Goal: Task Accomplishment & Management: Manage account settings

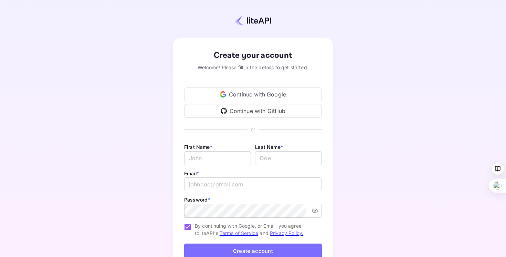
click at [257, 94] on div "Continue with Google" at bounding box center [253, 94] width 138 height 14
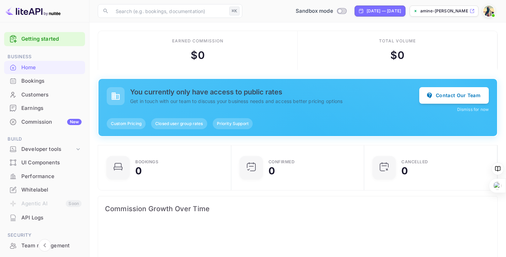
scroll to position [112, 129]
click at [45, 188] on div "Whitelabel" at bounding box center [51, 190] width 60 height 8
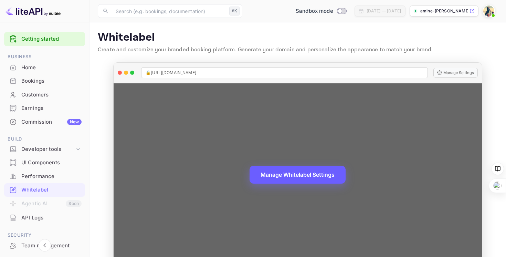
click at [304, 170] on button "Manage Whitelabel Settings" at bounding box center [298, 175] width 96 height 18
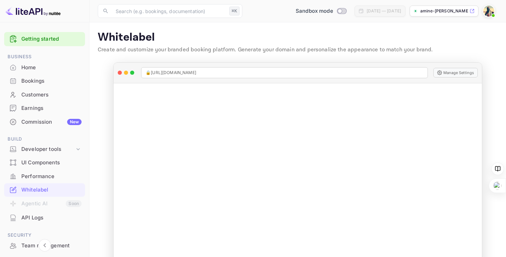
click at [42, 118] on div "Commission New" at bounding box center [51, 122] width 60 height 8
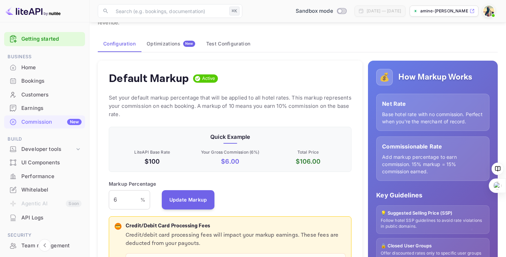
scroll to position [33, 0]
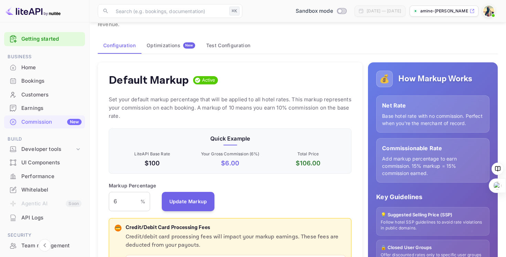
click at [170, 48] on div "Optimizations New" at bounding box center [171, 45] width 49 height 6
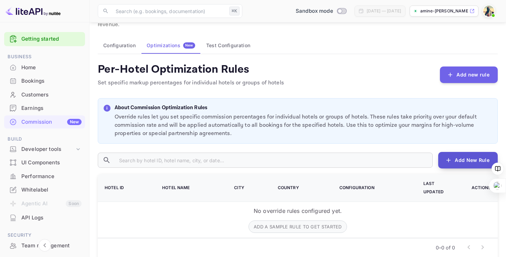
click at [450, 164] on button "Add New Rule" at bounding box center [468, 160] width 60 height 17
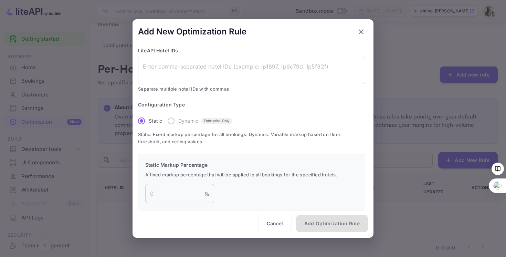
click at [184, 72] on textarea at bounding box center [252, 70] width 218 height 16
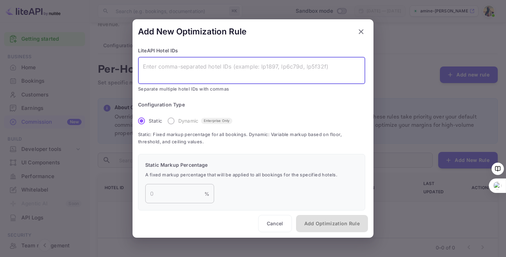
click at [169, 197] on input "number" at bounding box center [174, 193] width 59 height 19
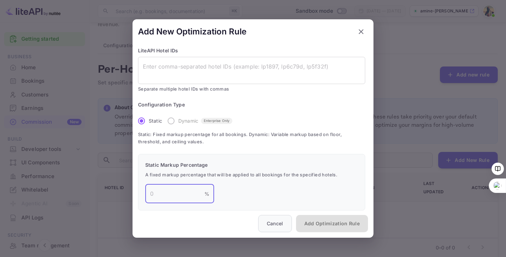
click at [263, 224] on button "Cancel" at bounding box center [275, 223] width 34 height 17
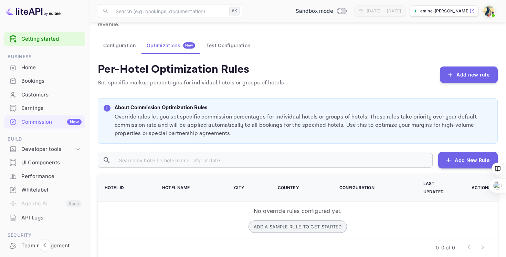
scroll to position [44, 0]
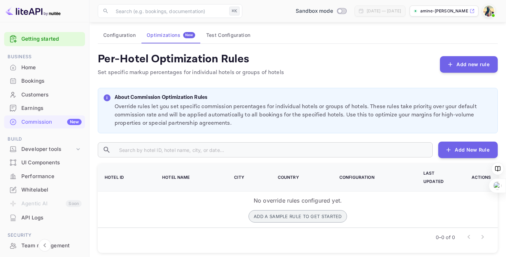
click at [270, 210] on button "Add a sample rule to get started" at bounding box center [298, 216] width 99 height 12
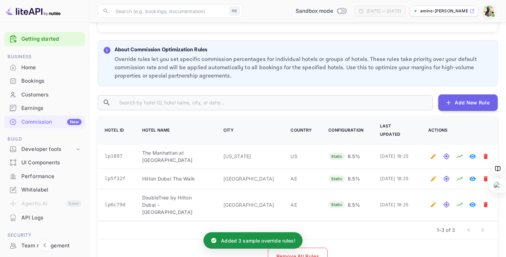
scroll to position [283, 0]
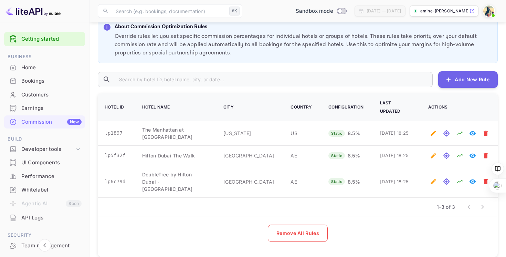
click at [31, 86] on div "Bookings" at bounding box center [44, 80] width 81 height 13
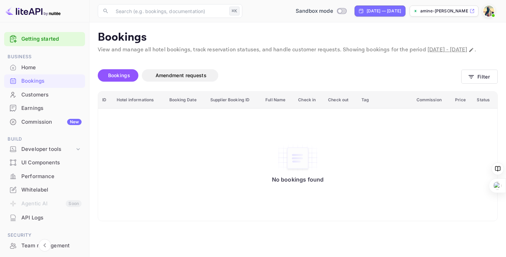
click at [29, 107] on div "Earnings" at bounding box center [51, 108] width 60 height 8
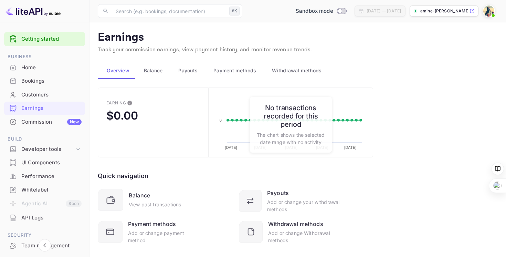
click at [193, 73] on span "Payouts" at bounding box center [187, 70] width 19 height 8
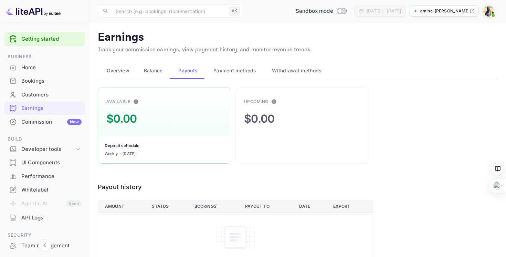
click at [231, 69] on span "Payment methods" at bounding box center [235, 70] width 43 height 8
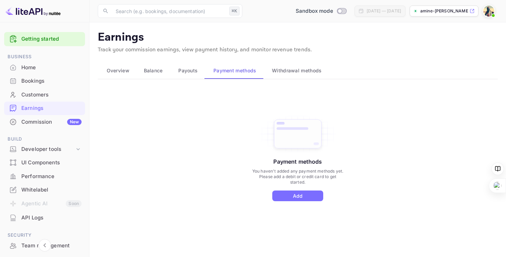
click at [148, 70] on span "Balance" at bounding box center [153, 70] width 19 height 8
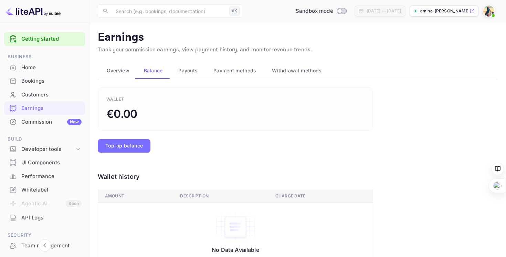
click at [188, 71] on span "Payouts" at bounding box center [187, 70] width 19 height 8
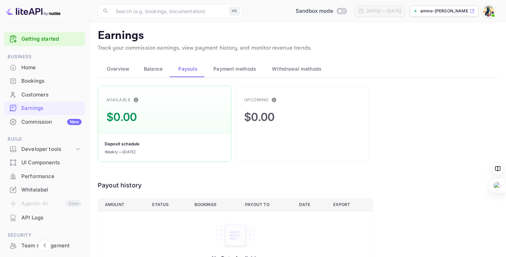
scroll to position [25, 0]
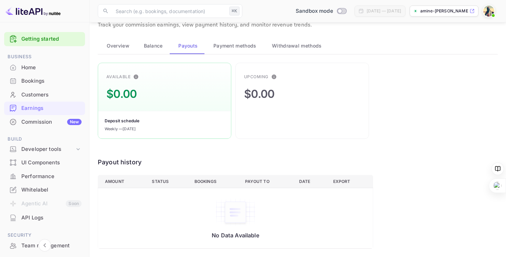
click at [281, 49] on span "Withdrawal methods" at bounding box center [297, 46] width 50 height 8
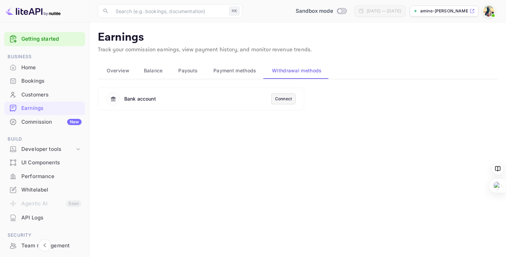
click at [276, 100] on div "Connect" at bounding box center [283, 99] width 17 height 6
